Goal: Task Accomplishment & Management: Use online tool/utility

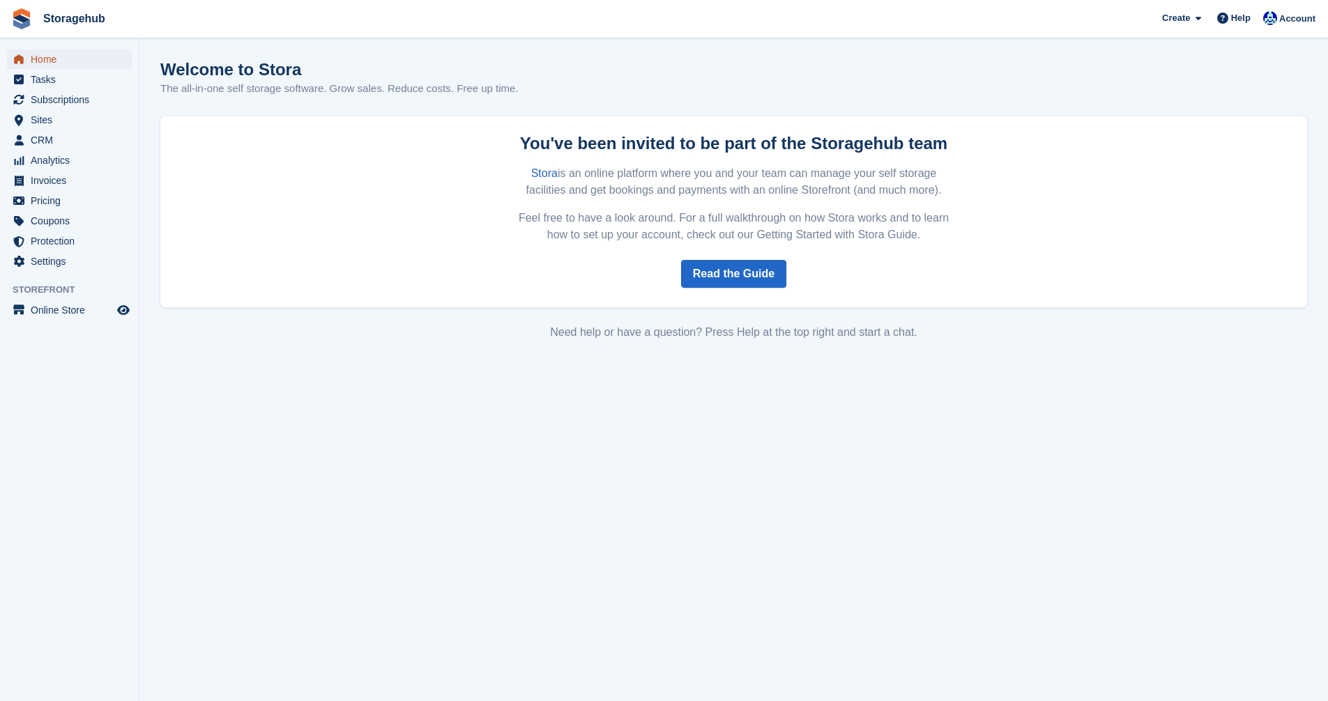
click at [28, 56] on link "Home" at bounding box center [69, 59] width 125 height 20
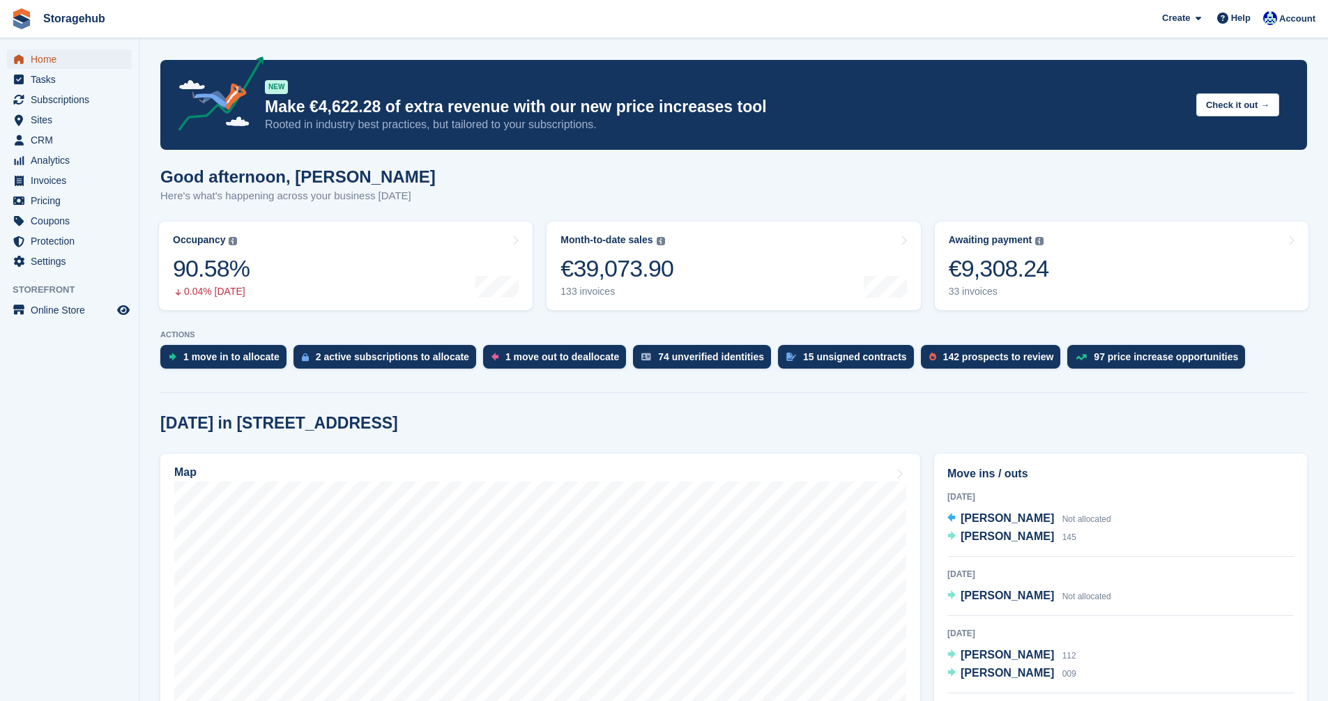
click at [51, 59] on span "Home" at bounding box center [73, 59] width 84 height 20
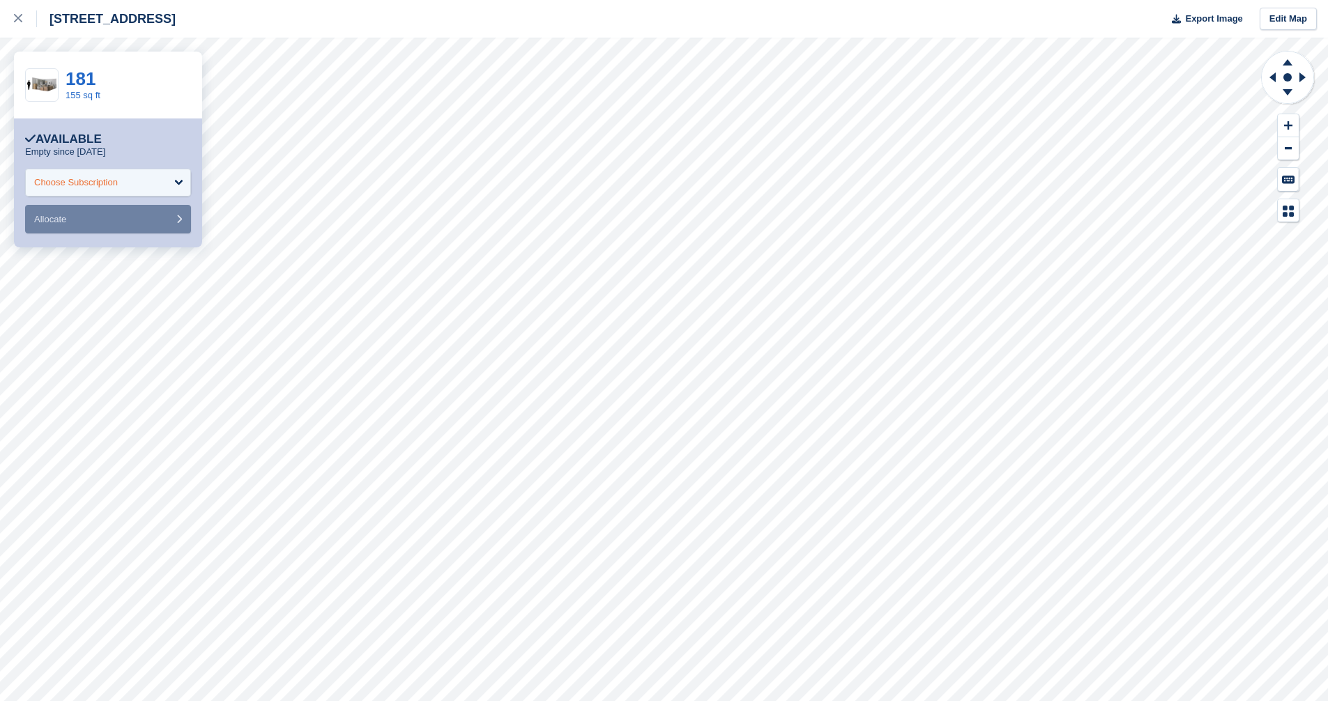
click at [181, 181] on div "Choose Subscription" at bounding box center [108, 183] width 166 height 28
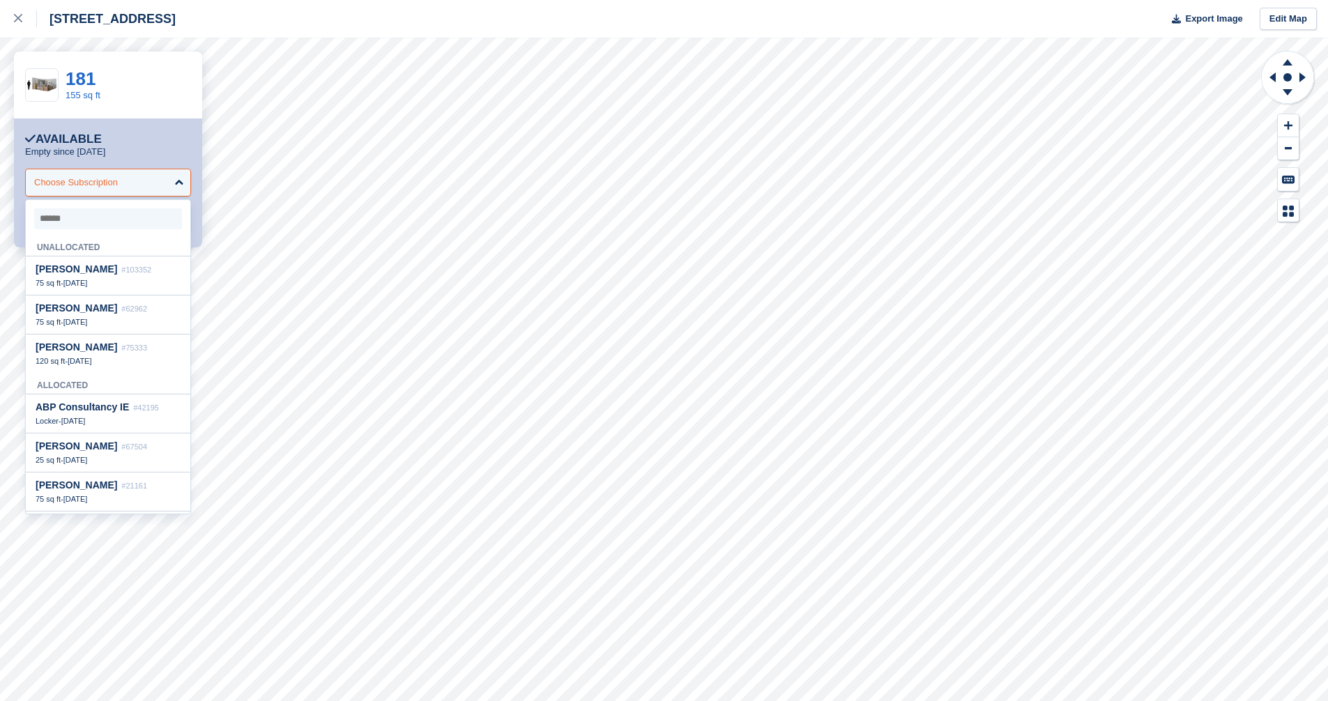
click at [181, 181] on div "Choose Subscription" at bounding box center [108, 183] width 166 height 28
